Goal: Task Accomplishment & Management: Manage account settings

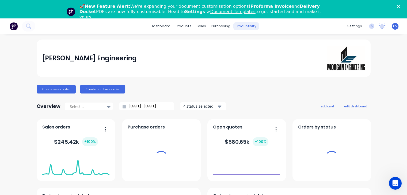
click at [238, 29] on div "productivity" at bounding box center [246, 26] width 26 height 8
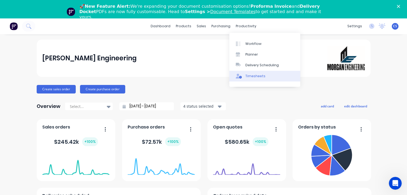
click at [245, 77] on div "Timesheets" at bounding box center [255, 76] width 20 height 5
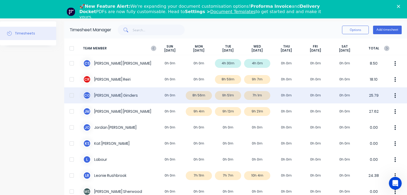
click at [256, 96] on div "[PERSON_NAME] 0h 0m 8h 56m 9h 51m 7h 1m 0h 0m 0h 0m 0h 0m 25.79" at bounding box center [235, 95] width 342 height 16
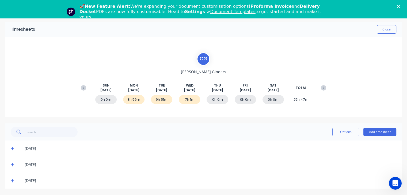
scroll to position [1, 0]
click at [13, 179] on icon at bounding box center [12, 181] width 3 height 4
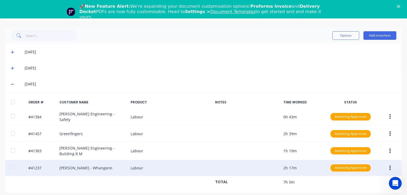
click at [93, 167] on div "#41237 [PERSON_NAME] - Whangarei Labour 2h 17m Awaiting Approval" at bounding box center [203, 168] width 396 height 16
click at [389, 165] on icon "button" at bounding box center [389, 168] width 1 height 6
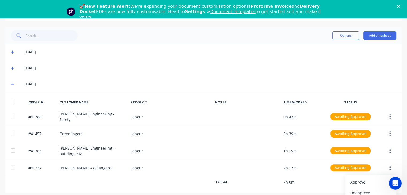
click at [402, 5] on div "Close" at bounding box center [398, 6] width 5 height 3
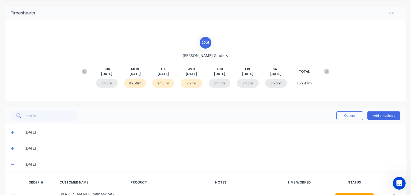
scroll to position [0, 0]
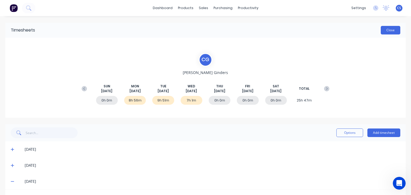
click at [388, 31] on button "Close" at bounding box center [390, 30] width 20 height 9
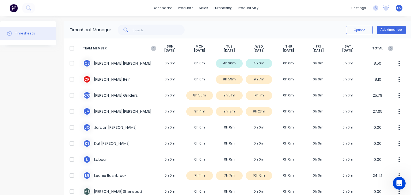
scroll to position [107, 0]
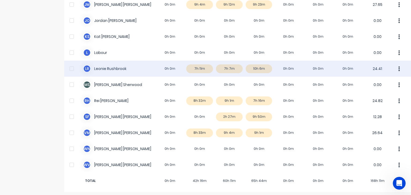
click at [253, 70] on div "L R [PERSON_NAME] 0h 0m 7h 11m 7h 7m 10h 6m 0h 0m 0h 0m 0h 0m 24.41" at bounding box center [237, 69] width 346 height 16
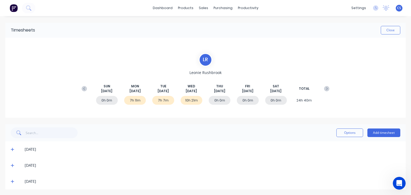
scroll to position [1, 0]
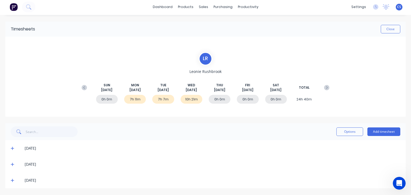
click at [13, 179] on icon at bounding box center [12, 181] width 3 height 4
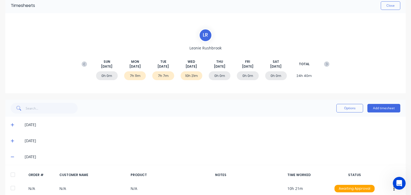
scroll to position [0, 0]
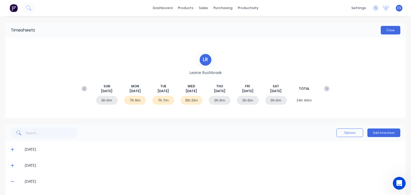
click at [383, 29] on button "Close" at bounding box center [390, 30] width 20 height 9
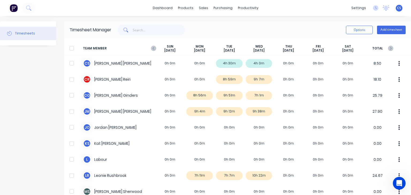
click at [397, 9] on span "CS" at bounding box center [399, 8] width 4 height 5
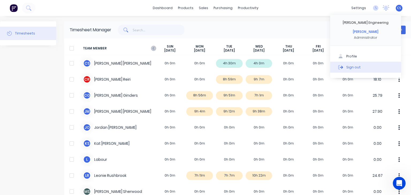
click at [350, 67] on div "Sign out" at bounding box center [353, 67] width 14 height 5
